Goal: Task Accomplishment & Management: Manage account settings

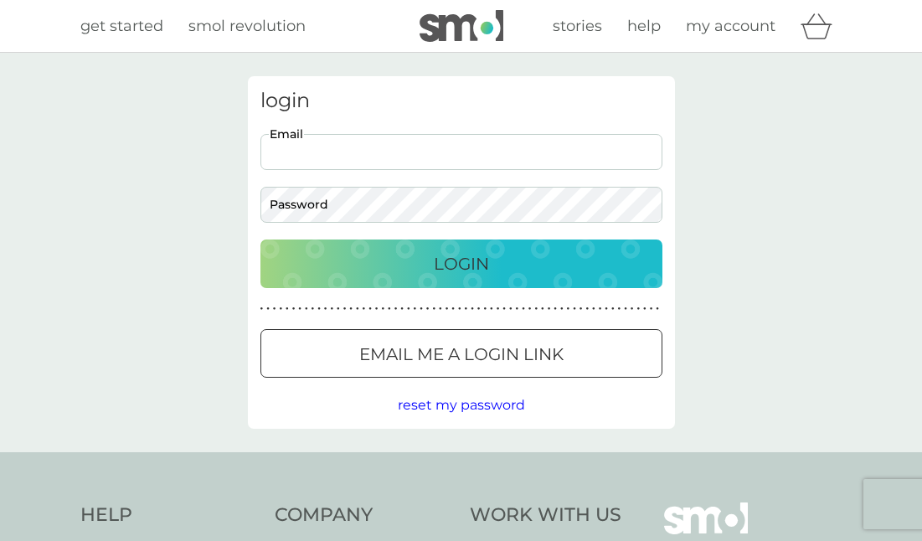
type input "[EMAIL_ADDRESS][DOMAIN_NAME]"
click at [464, 259] on p "Login" at bounding box center [461, 263] width 55 height 27
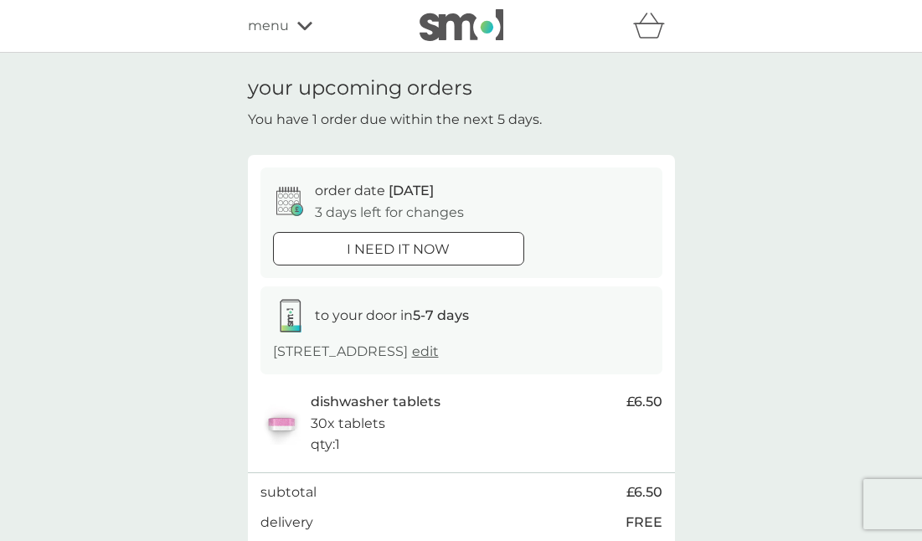
click at [389, 241] on div at bounding box center [398, 249] width 60 height 18
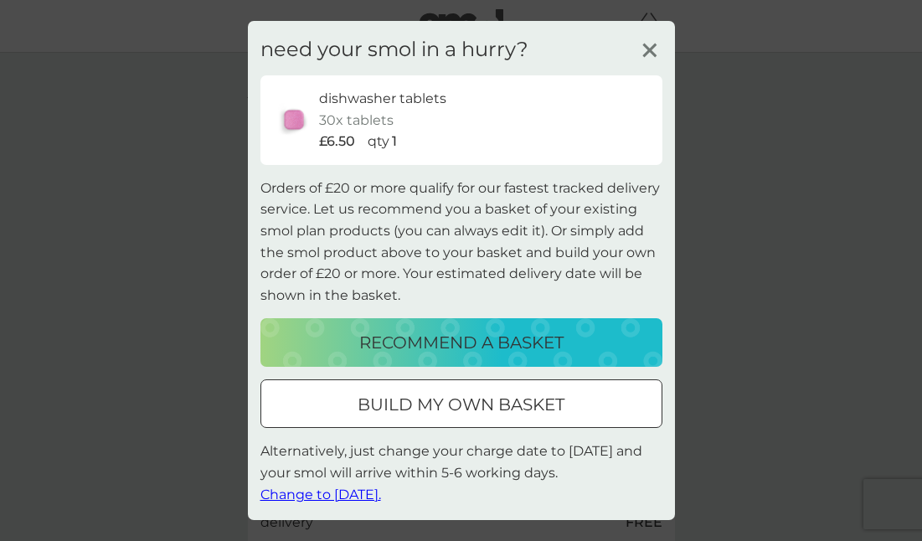
click at [305, 487] on span "Change to [DATE]." at bounding box center [320, 495] width 121 height 16
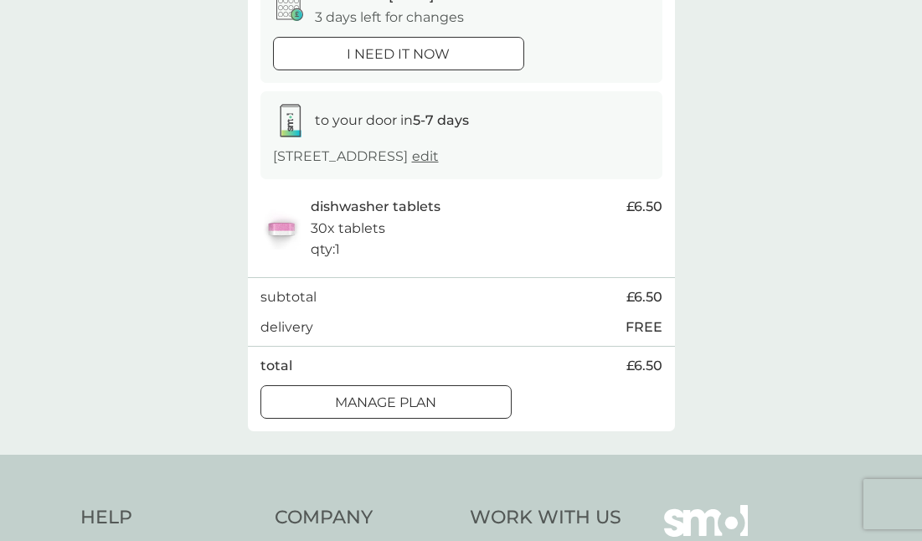
scroll to position [207, 0]
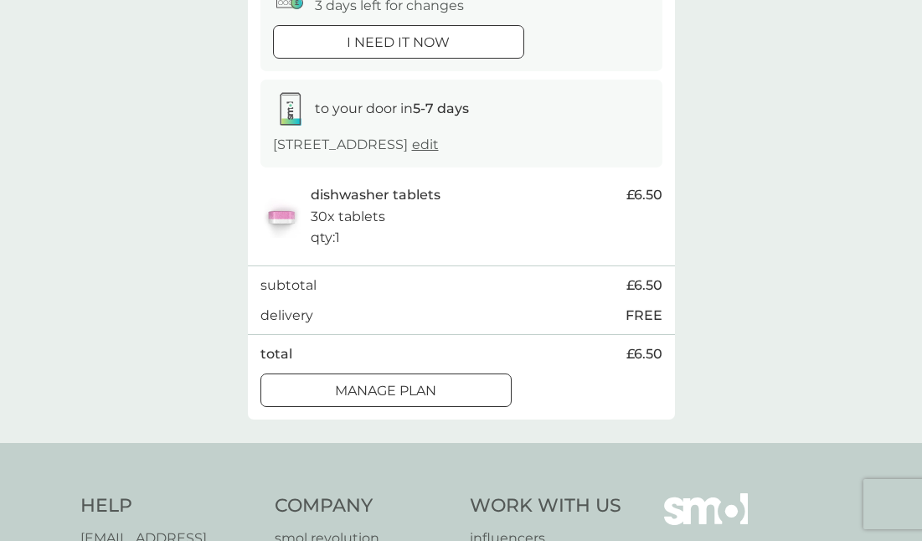
click at [420, 387] on p "Manage plan" at bounding box center [385, 391] width 101 height 22
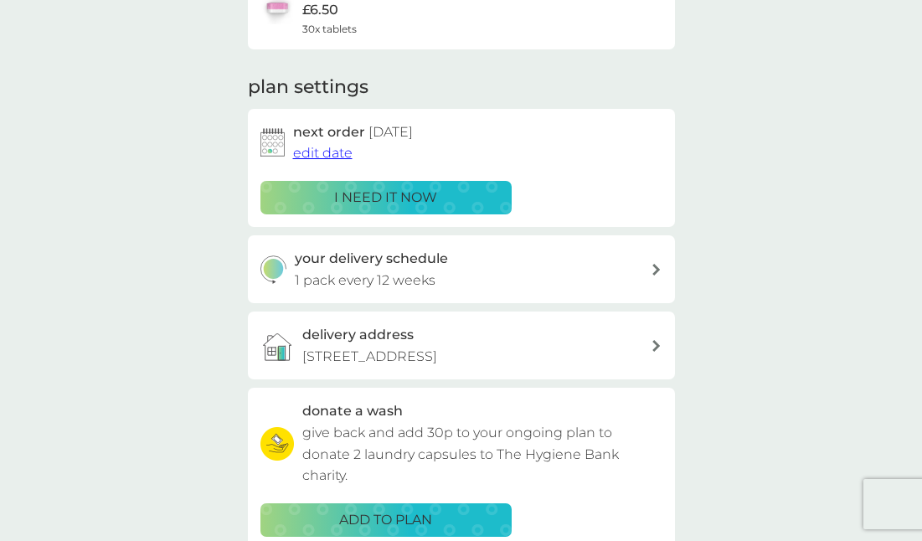
scroll to position [176, 0]
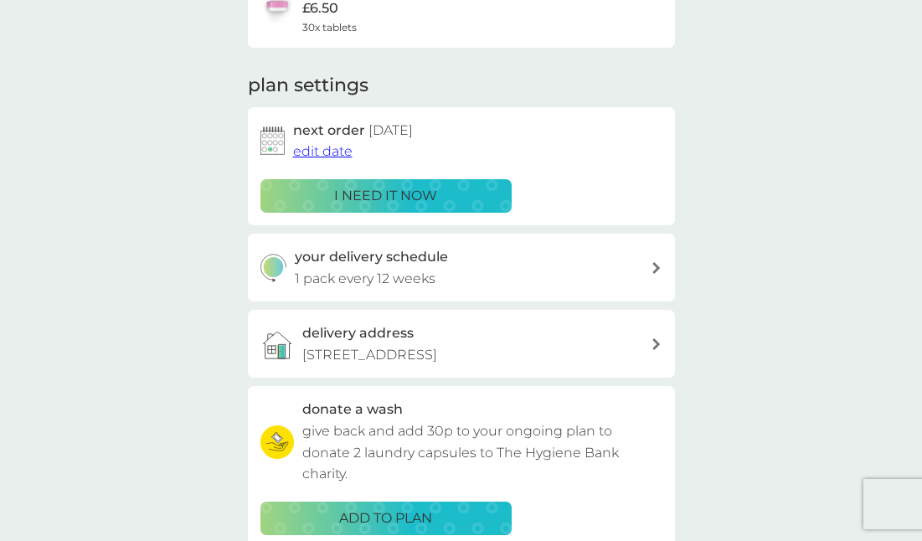
click at [657, 262] on icon at bounding box center [656, 268] width 8 height 12
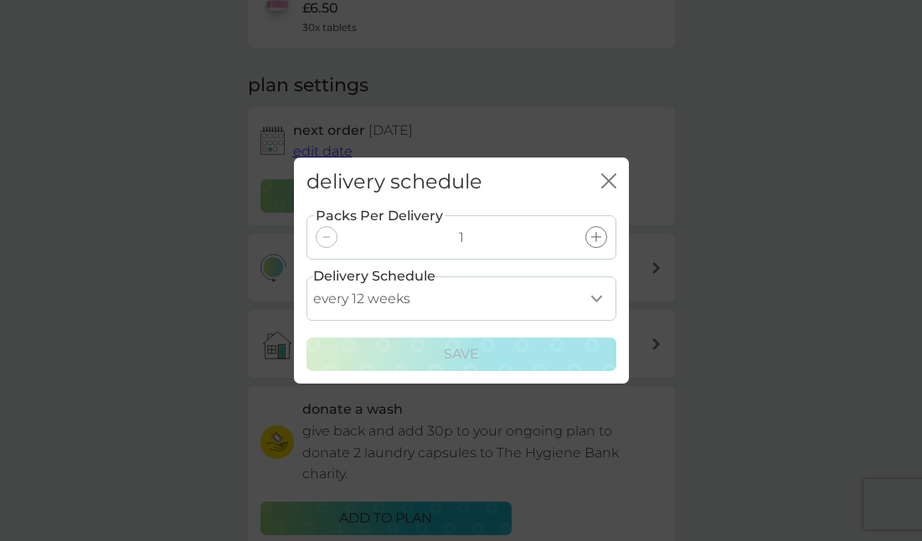
select select "70"
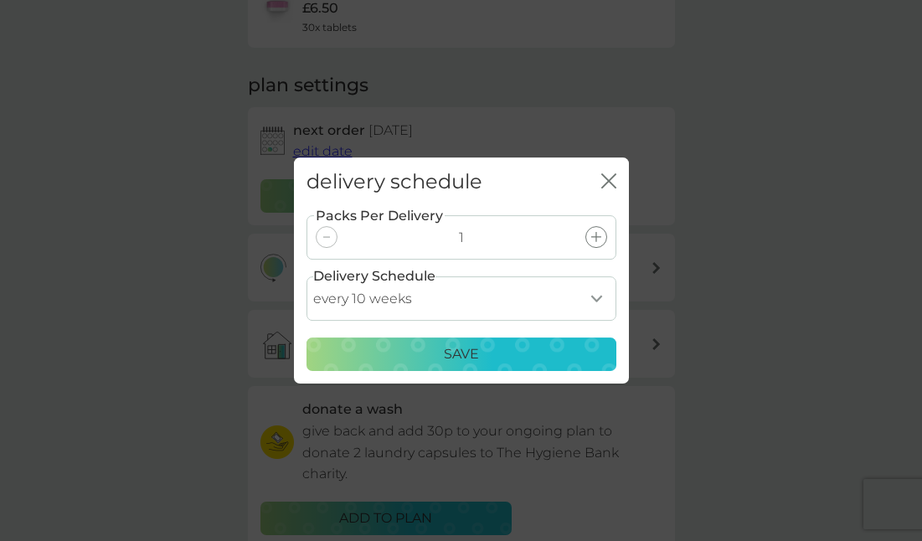
click at [457, 351] on p "Save" at bounding box center [461, 354] width 35 height 22
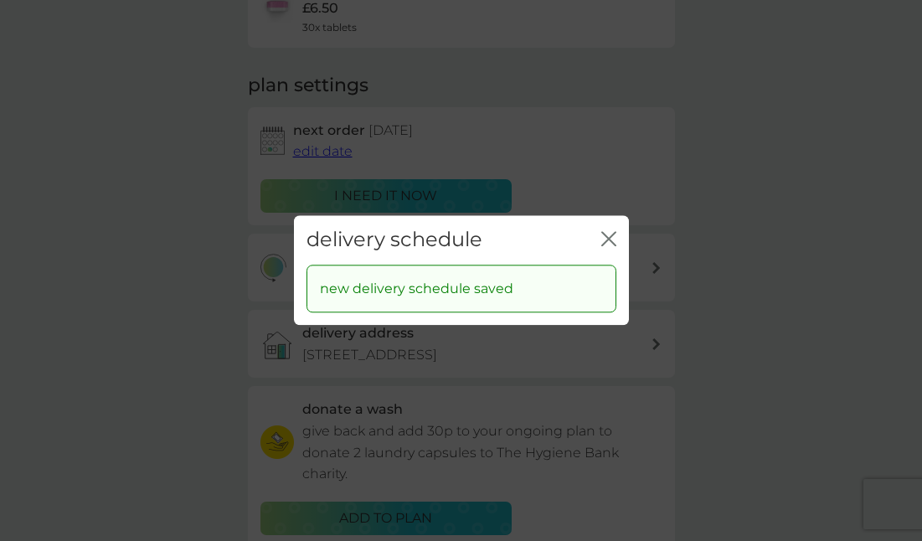
click at [607, 234] on icon "close" at bounding box center [608, 238] width 15 height 15
